Goal: Task Accomplishment & Management: Manage account settings

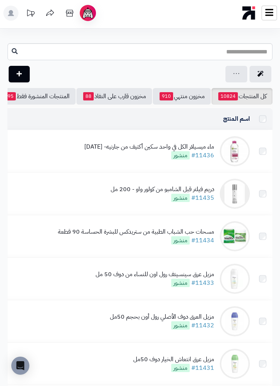
scroll to position [40, 0]
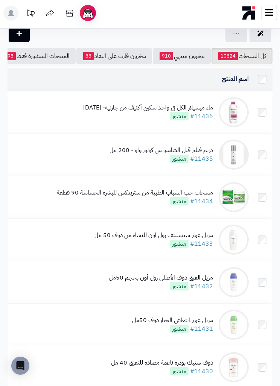
click at [118, 76] on div "اسم المنتج" at bounding box center [105, 79] width 285 height 9
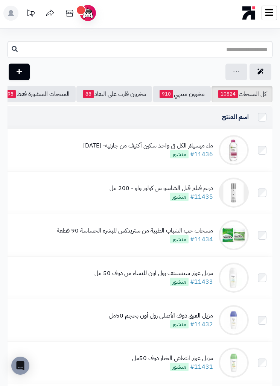
scroll to position [3, 0]
click at [211, 50] on input "text" at bounding box center [140, 49] width 265 height 17
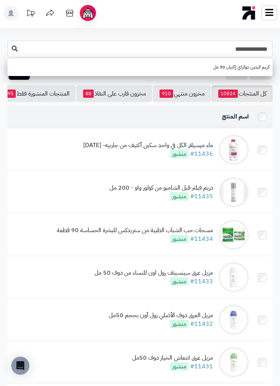
type input "**********"
click at [238, 70] on link "كريم اليدين دوكراي إكتيان 50 مل" at bounding box center [140, 67] width 265 height 14
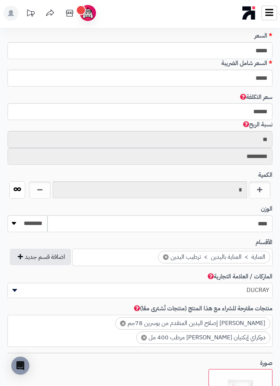
scroll to position [366, 0]
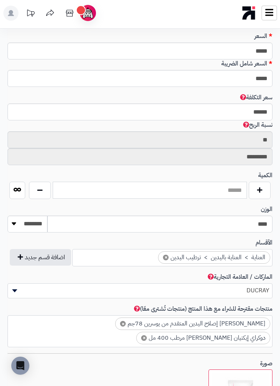
click at [198, 187] on input "text" at bounding box center [150, 190] width 194 height 17
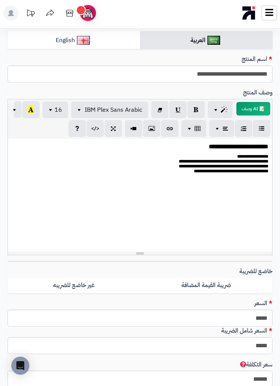
scroll to position [0, 0]
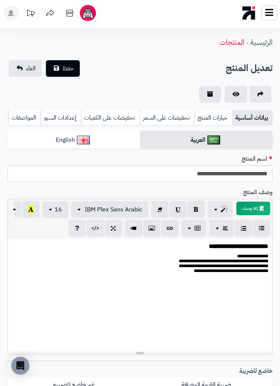
type input "*"
click at [71, 65] on span "حفظ" at bounding box center [67, 68] width 11 height 9
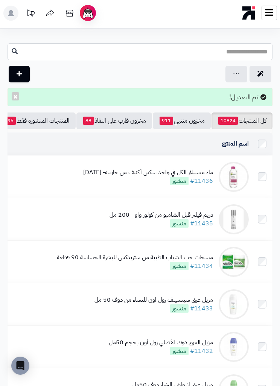
click at [241, 56] on input "text" at bounding box center [140, 51] width 265 height 17
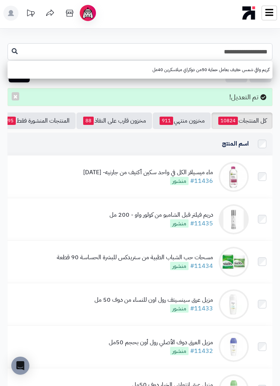
type input "**********"
click at [238, 69] on link "كريم واقي شمس خفيف بعامل حماية 50من دوكراي ميلاسكرين 40مل" at bounding box center [140, 70] width 265 height 14
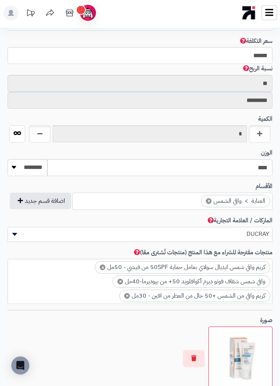
scroll to position [423, 0]
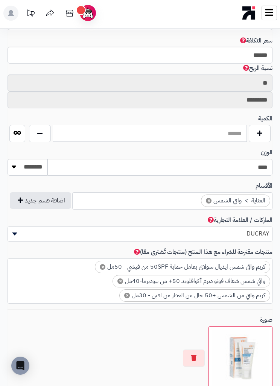
click at [224, 125] on input "text" at bounding box center [150, 133] width 194 height 17
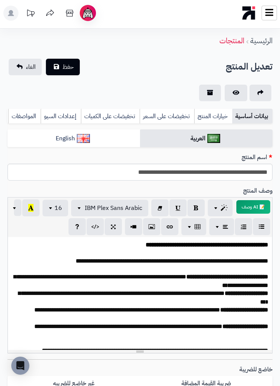
scroll to position [0, 0]
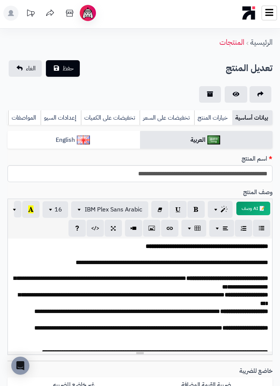
type input "*"
click at [69, 70] on span "حفظ" at bounding box center [67, 68] width 11 height 9
